Goal: Information Seeking & Learning: Learn about a topic

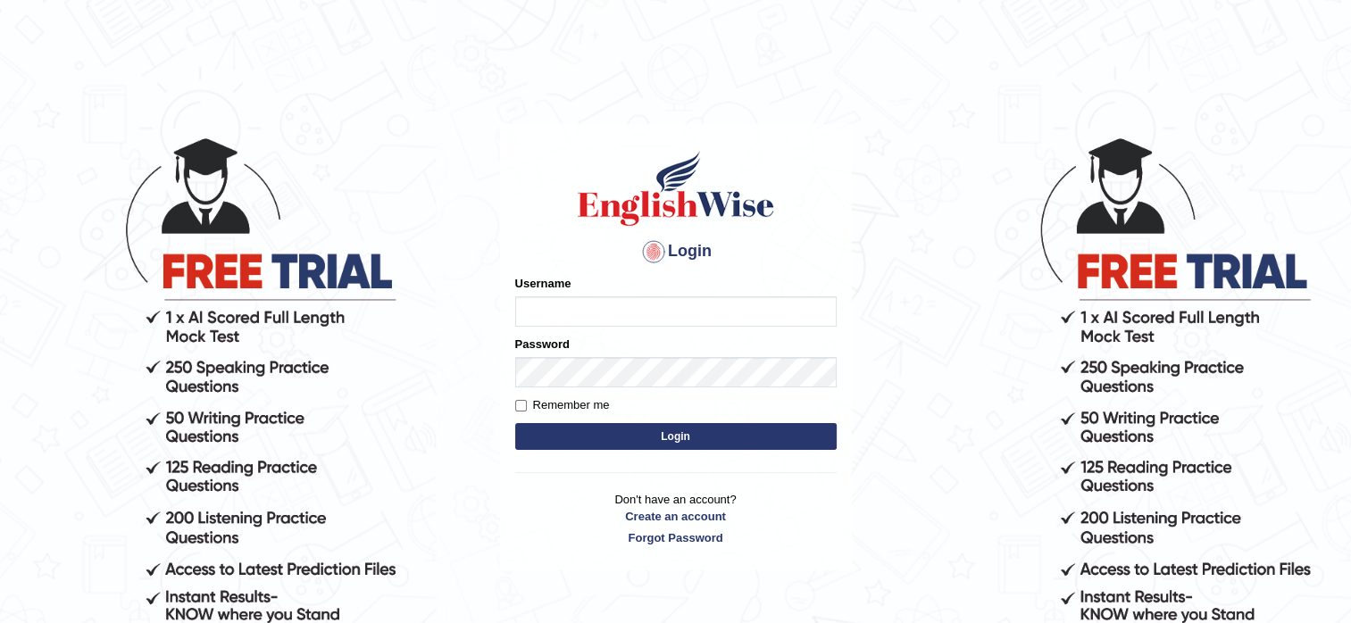
type input "pooja_pte"
click at [653, 440] on button "Login" at bounding box center [675, 436] width 321 height 27
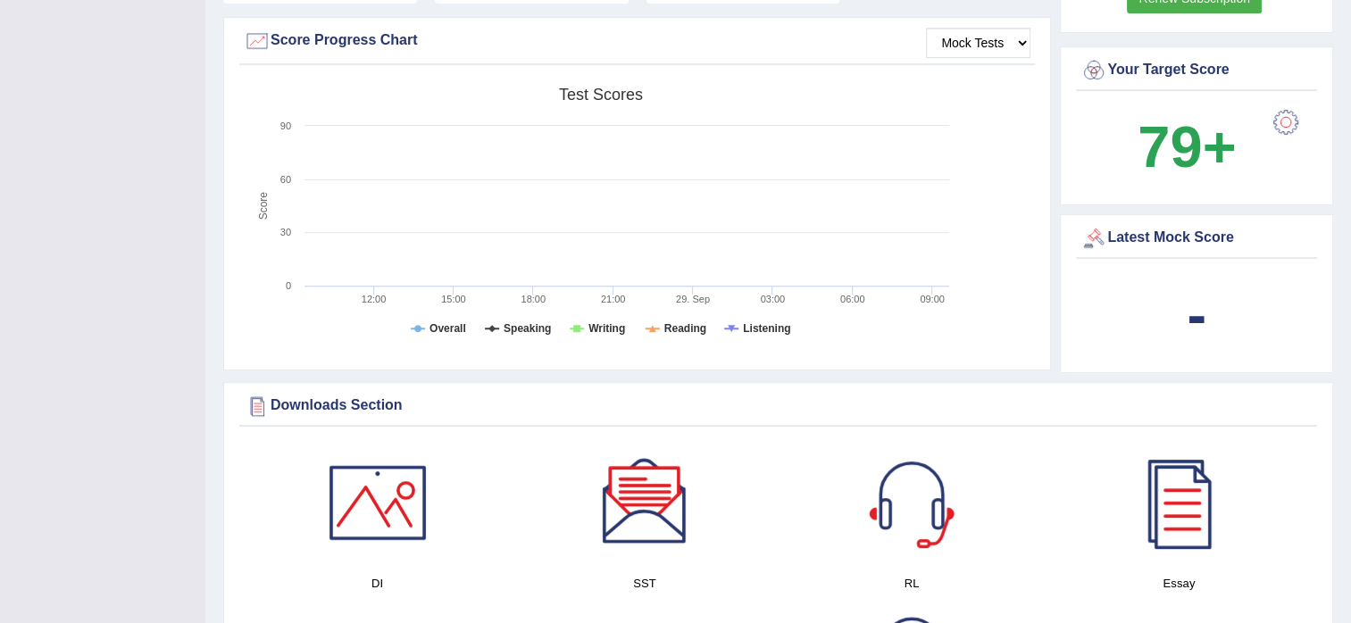
scroll to position [179, 0]
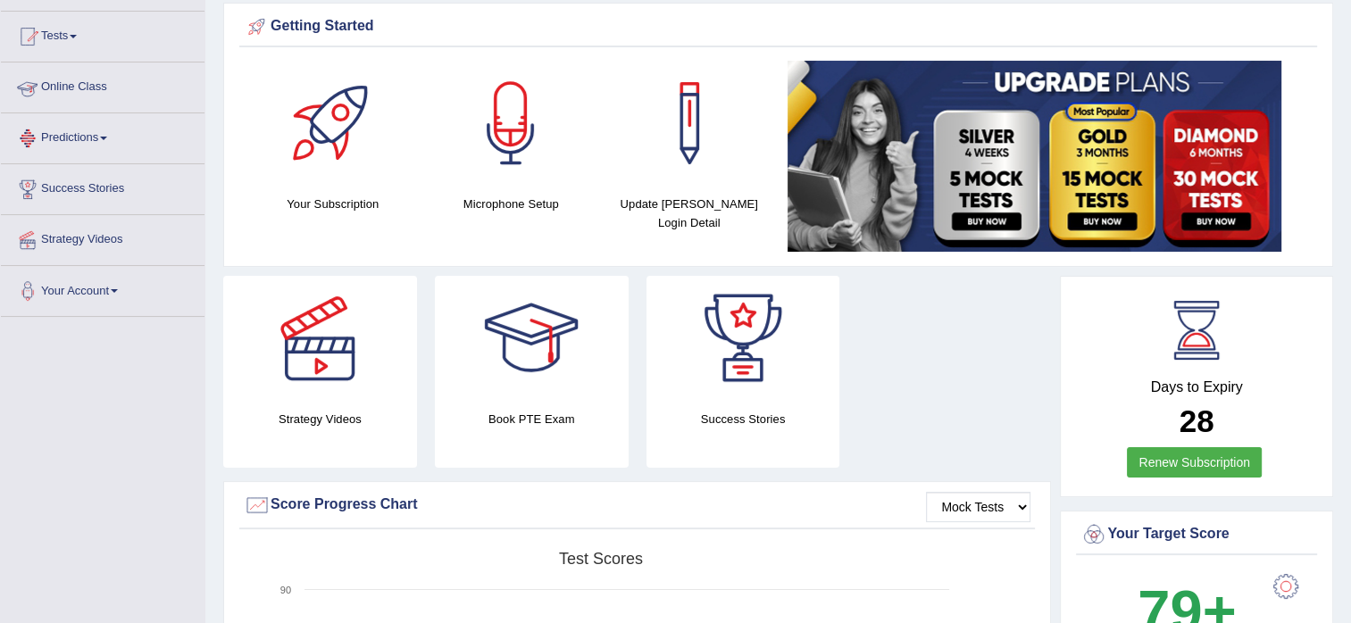
click at [82, 127] on link "Predictions" at bounding box center [103, 135] width 204 height 45
click at [82, 127] on link "Predictions" at bounding box center [100, 135] width 199 height 45
click at [82, 130] on link "Predictions" at bounding box center [103, 135] width 204 height 45
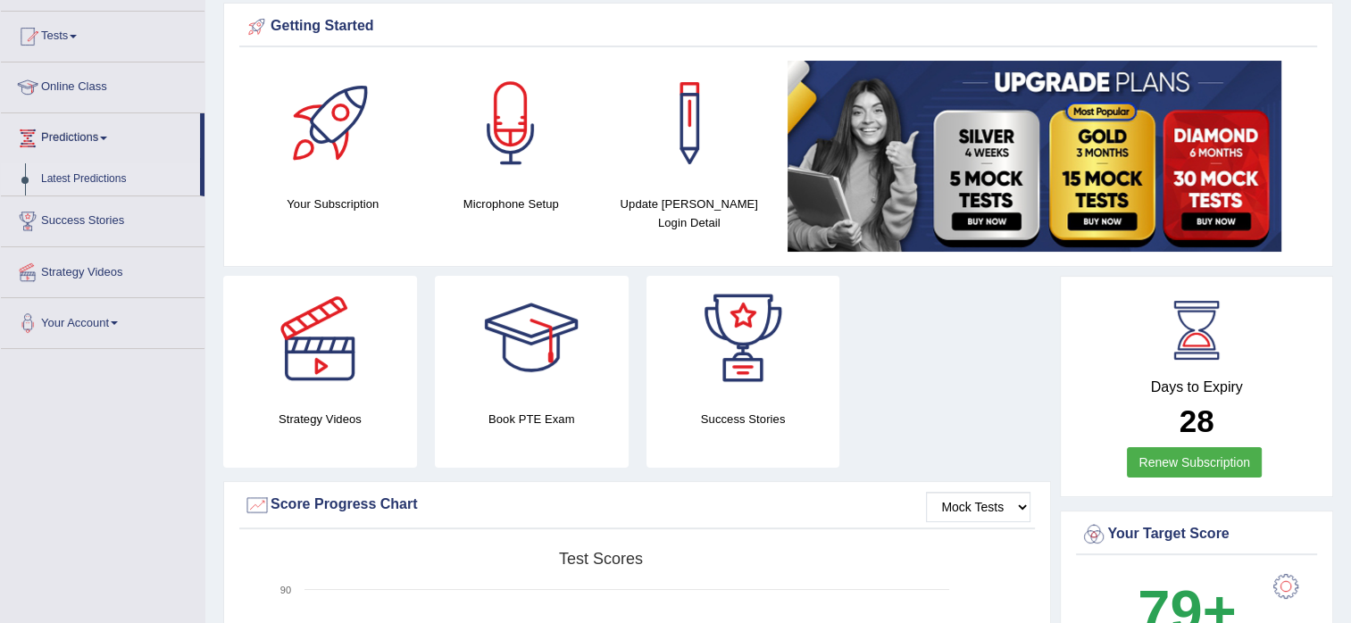
click at [93, 171] on link "Latest Predictions" at bounding box center [116, 179] width 167 height 32
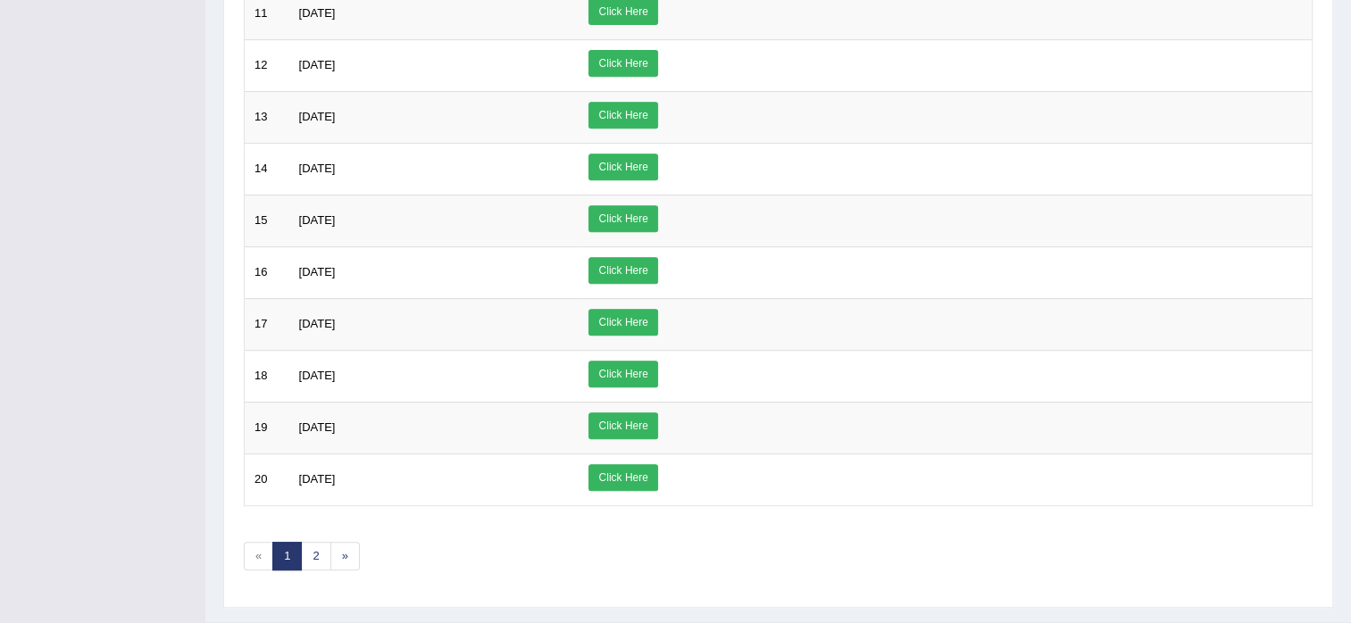
scroll to position [800, 0]
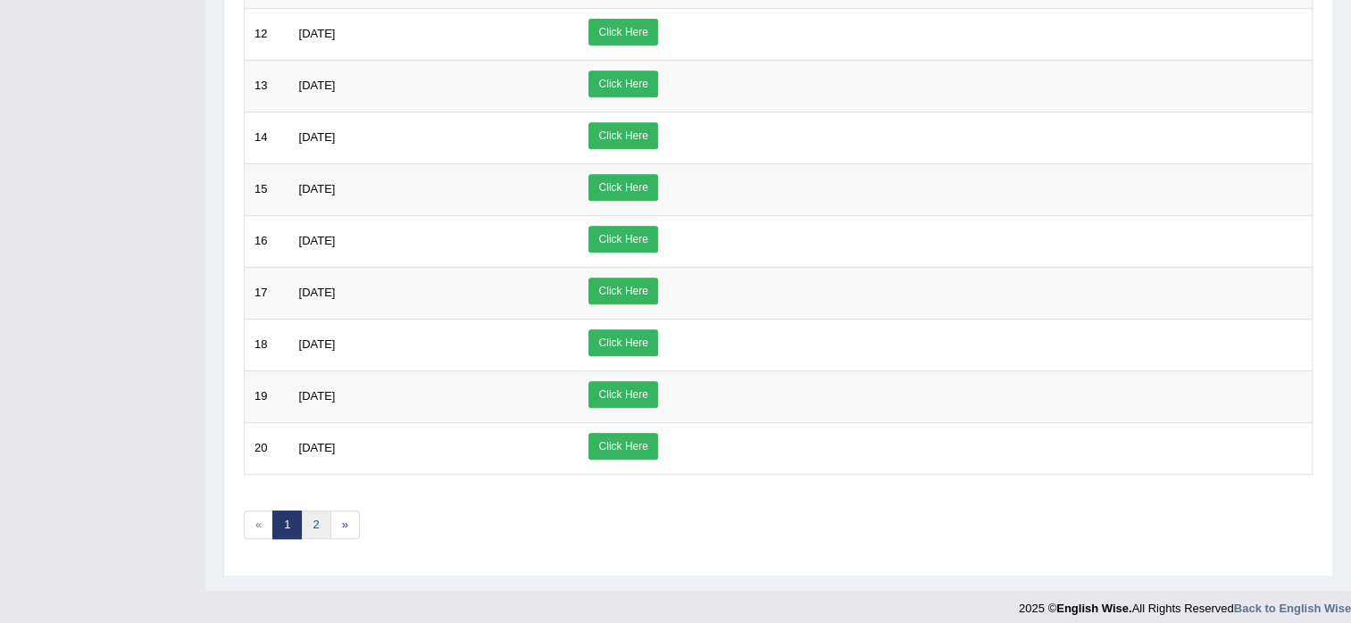
click at [304, 511] on link "2" at bounding box center [315, 525] width 29 height 29
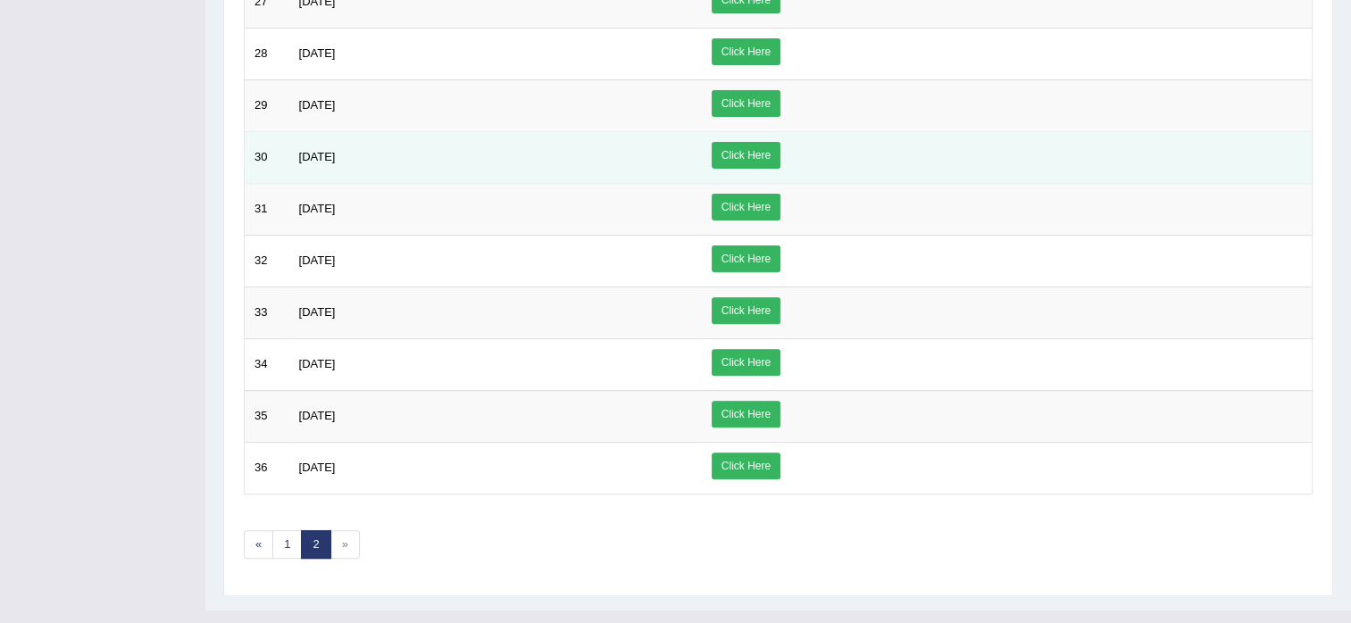
scroll to position [595, 0]
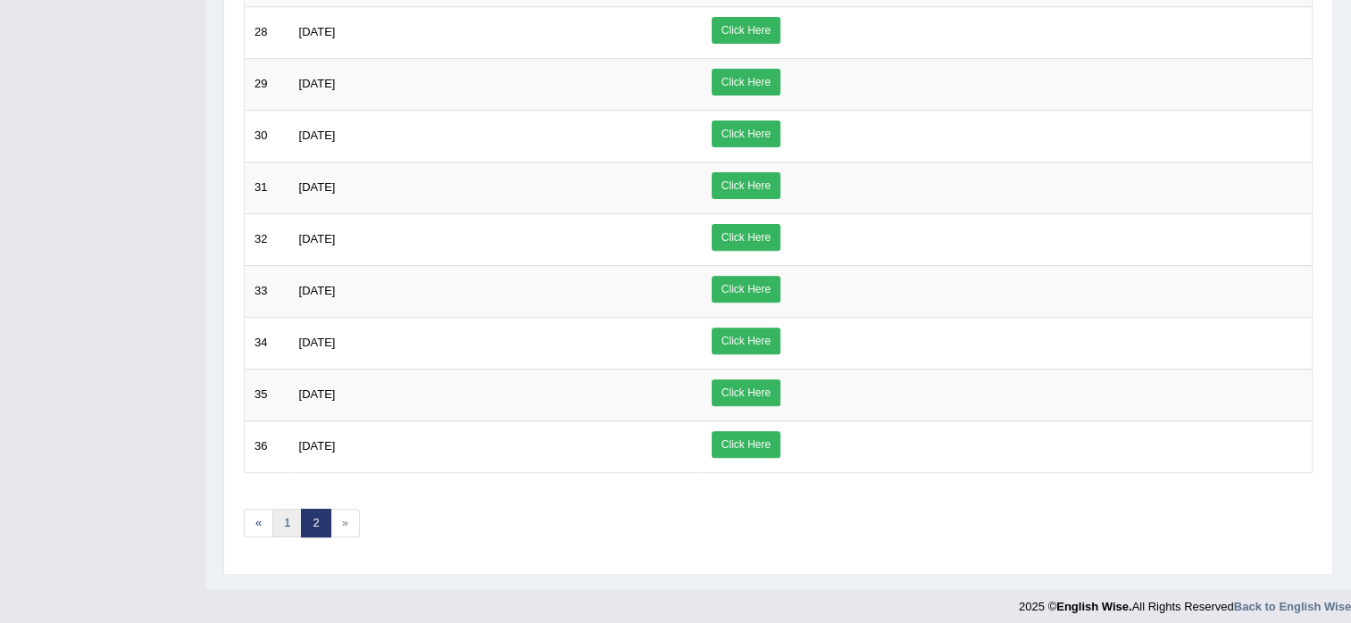
click at [289, 520] on link "1" at bounding box center [286, 523] width 29 height 29
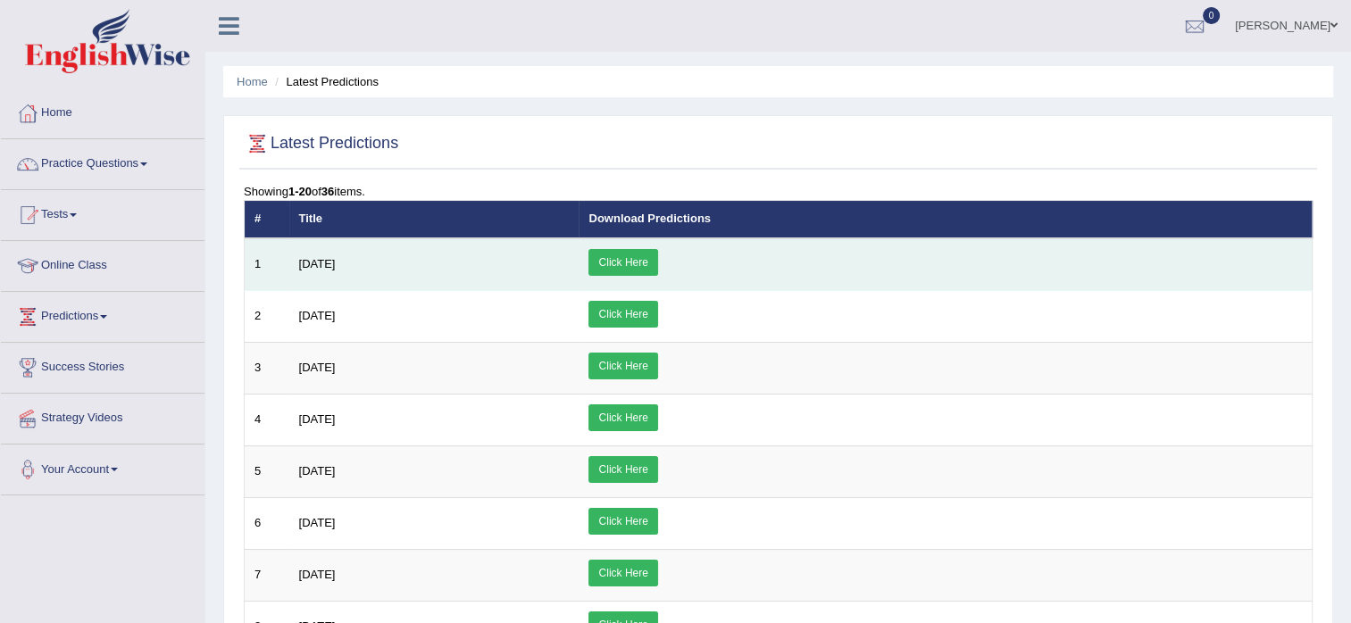
click at [657, 255] on link "Click Here" at bounding box center [622, 262] width 69 height 27
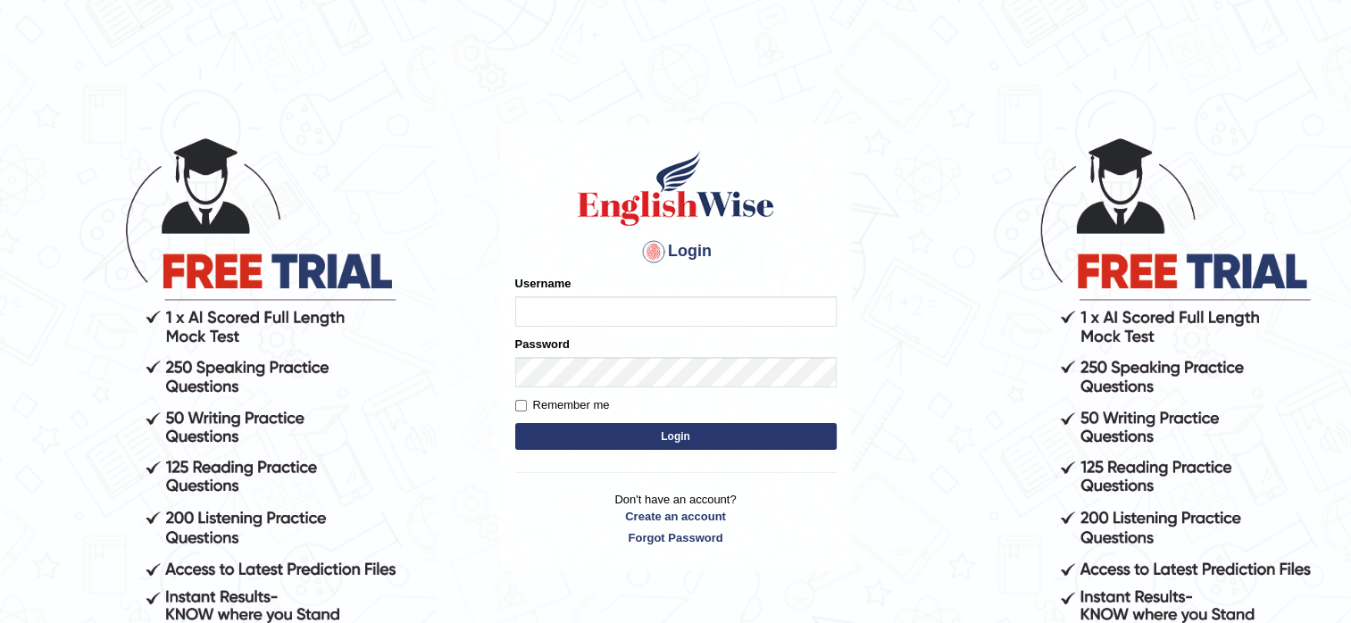
type input "pooja_pte"
click at [659, 433] on button "Login" at bounding box center [675, 436] width 321 height 27
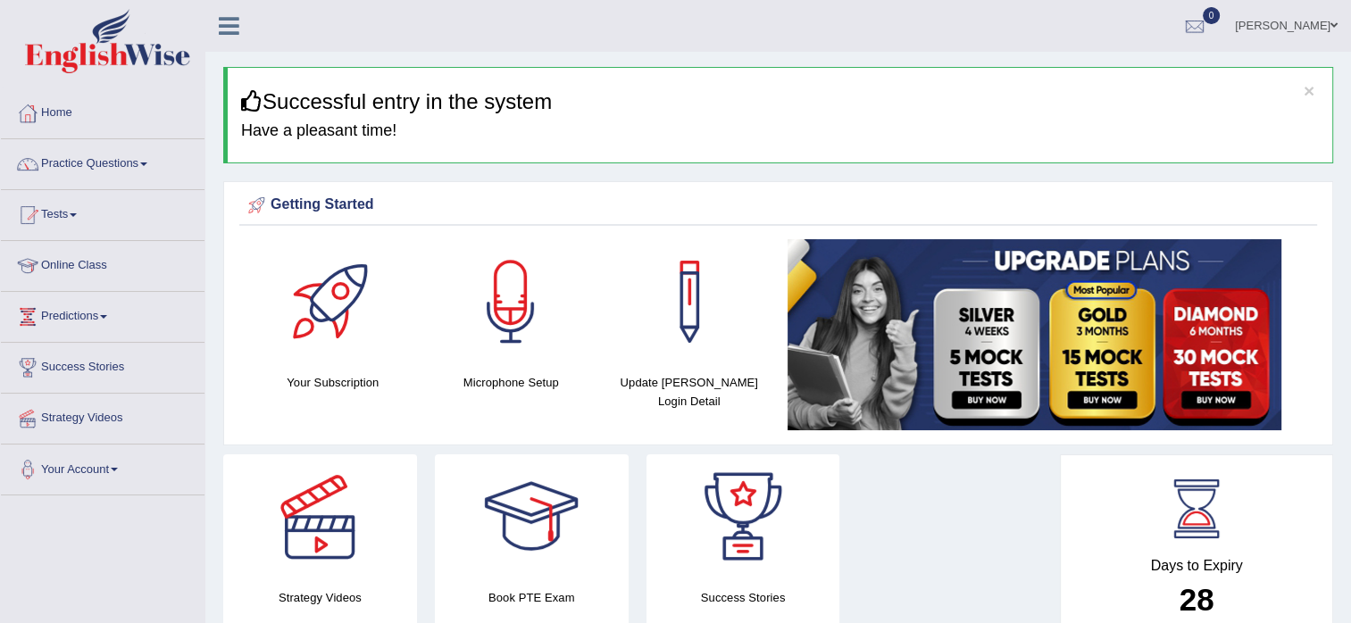
click at [125, 159] on link "Practice Questions" at bounding box center [103, 161] width 204 height 45
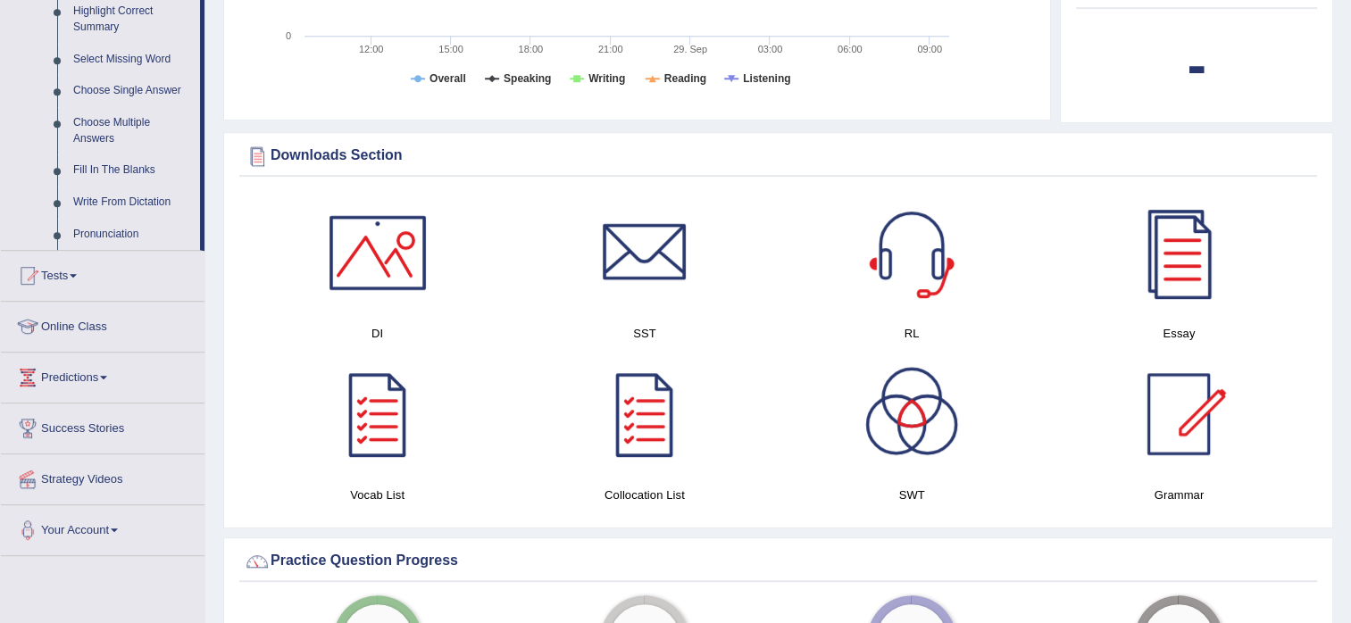
scroll to position [714, 0]
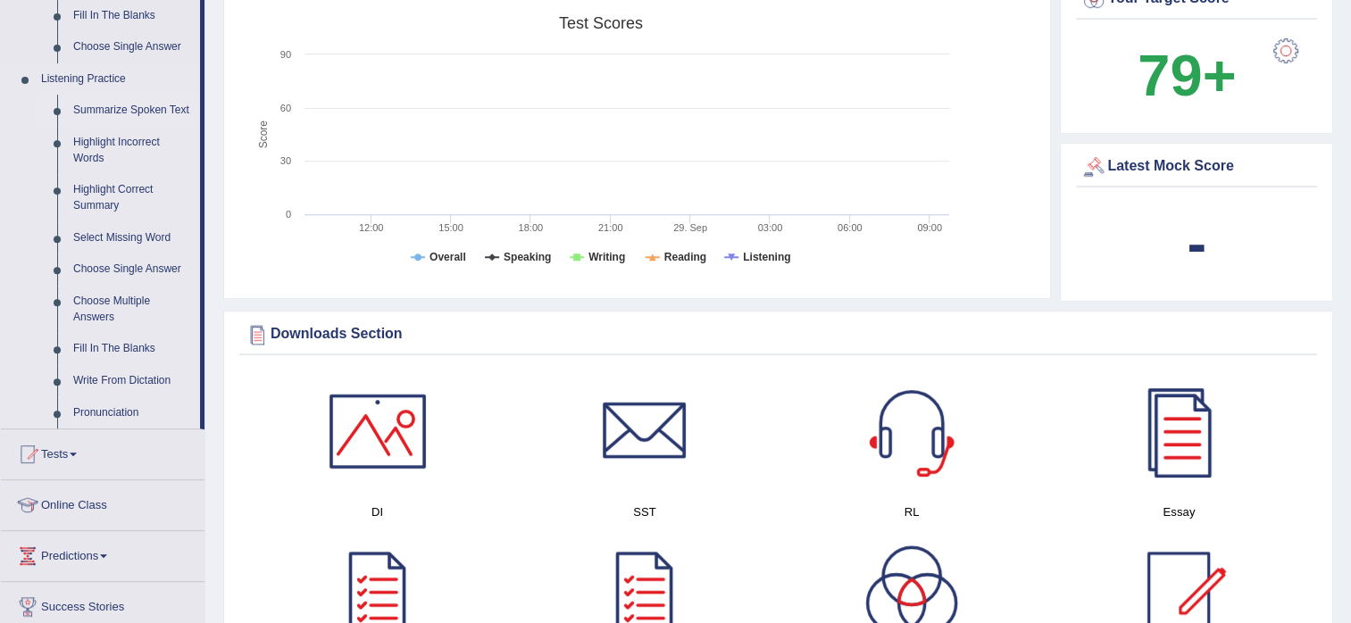
click at [146, 116] on link "Summarize Spoken Text" at bounding box center [132, 111] width 135 height 32
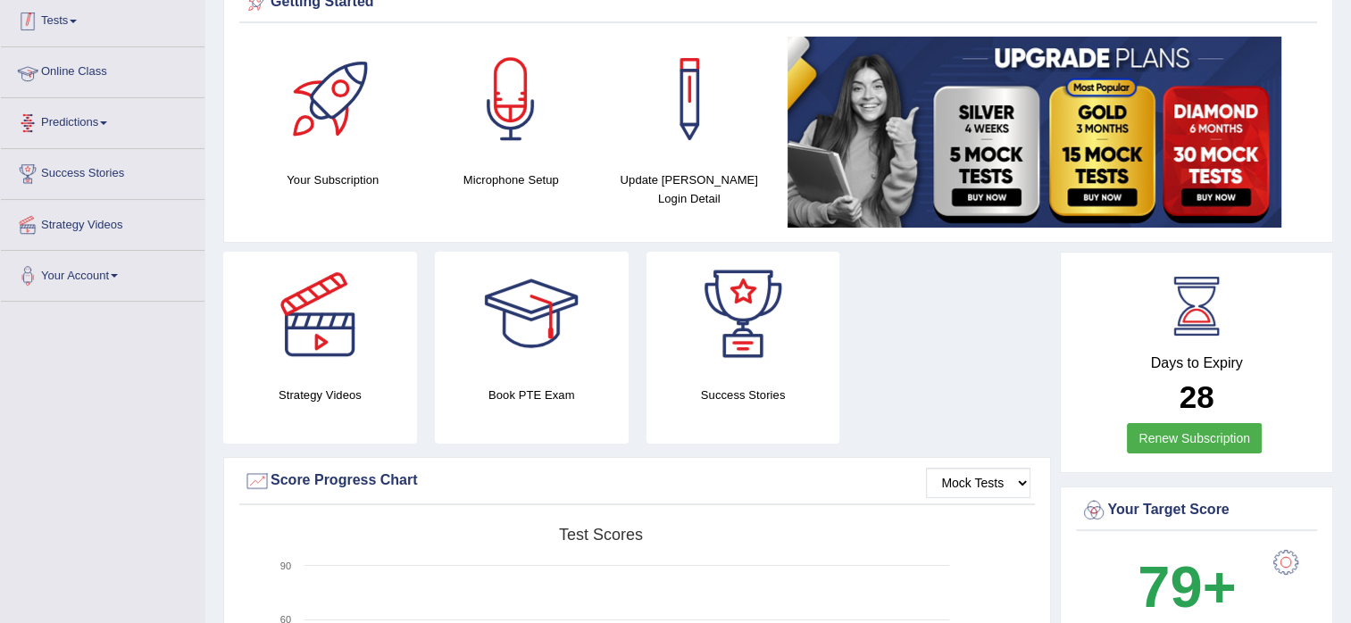
scroll to position [246, 0]
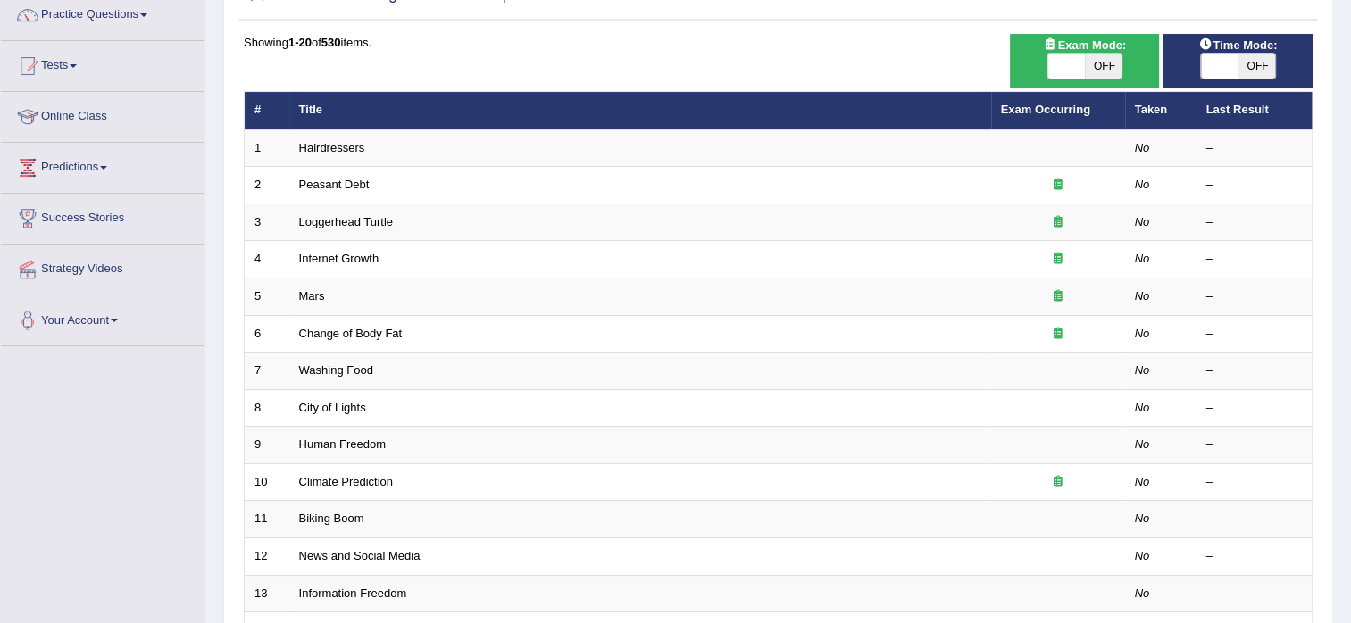
scroll to position [179, 0]
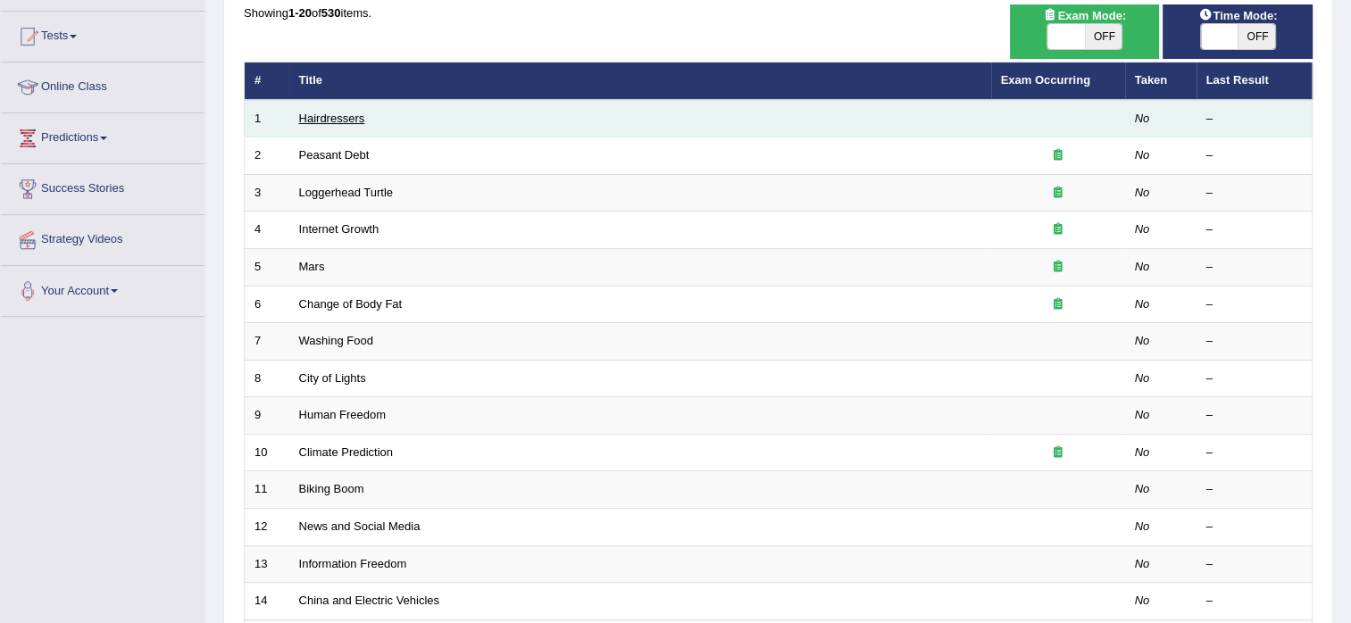
click at [359, 116] on link "Hairdressers" at bounding box center [332, 118] width 66 height 13
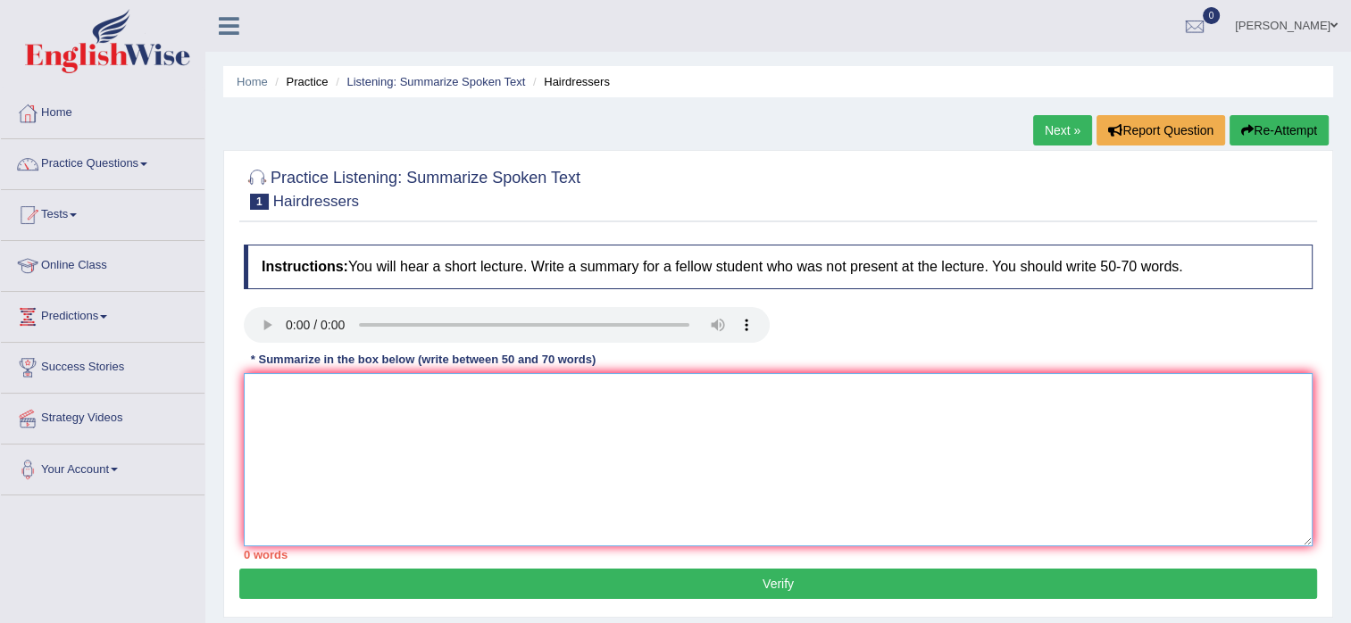
click at [341, 394] on textarea at bounding box center [778, 459] width 1069 height 173
